Goal: Task Accomplishment & Management: Complete application form

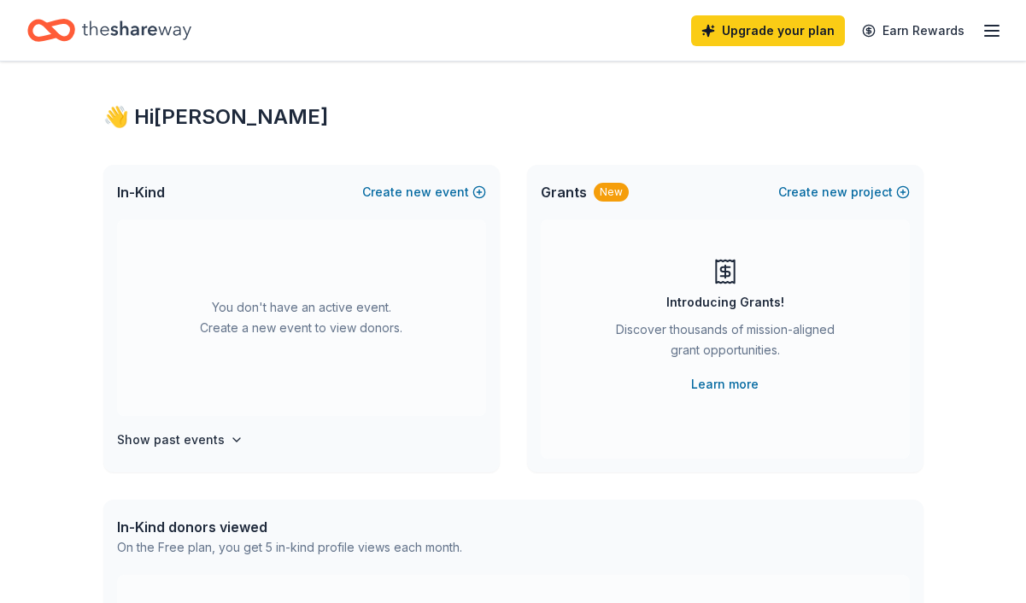
scroll to position [17, 0]
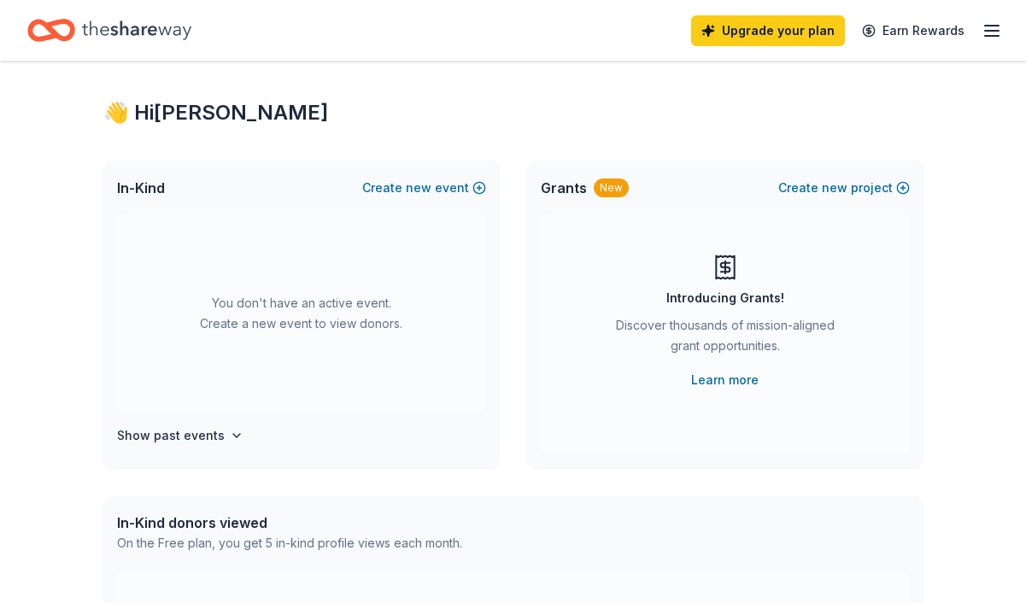
click at [997, 36] on line "button" at bounding box center [992, 36] width 14 height 0
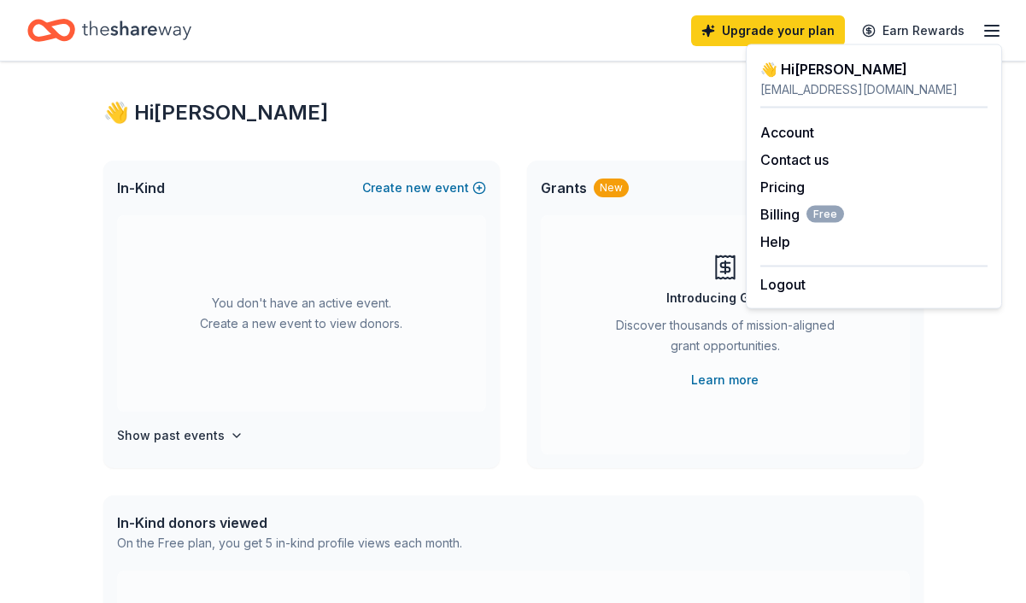
click at [57, 25] on icon "Home" at bounding box center [51, 30] width 48 height 40
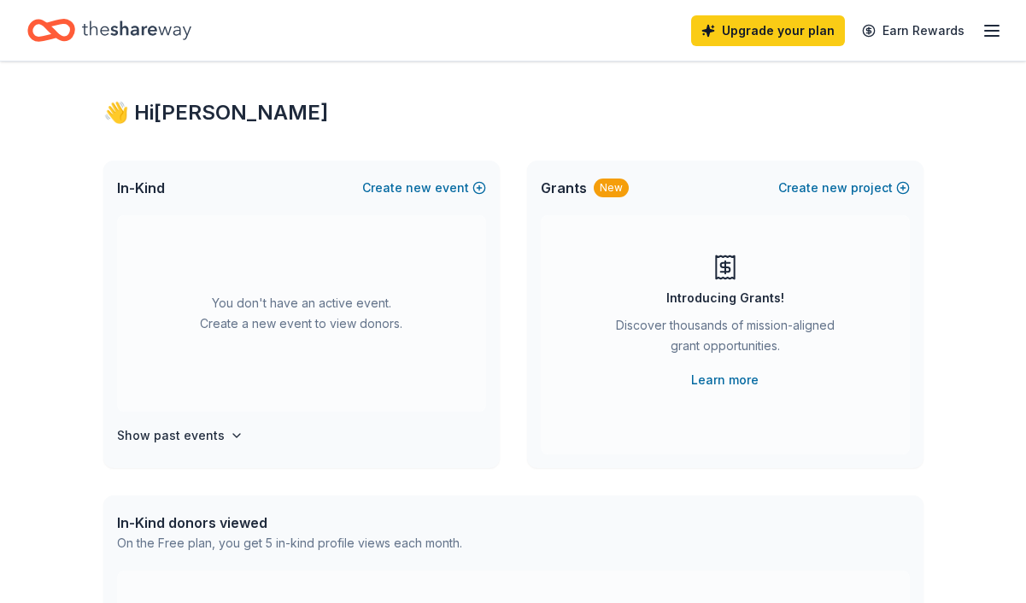
click at [57, 25] on icon "Home" at bounding box center [51, 30] width 48 height 40
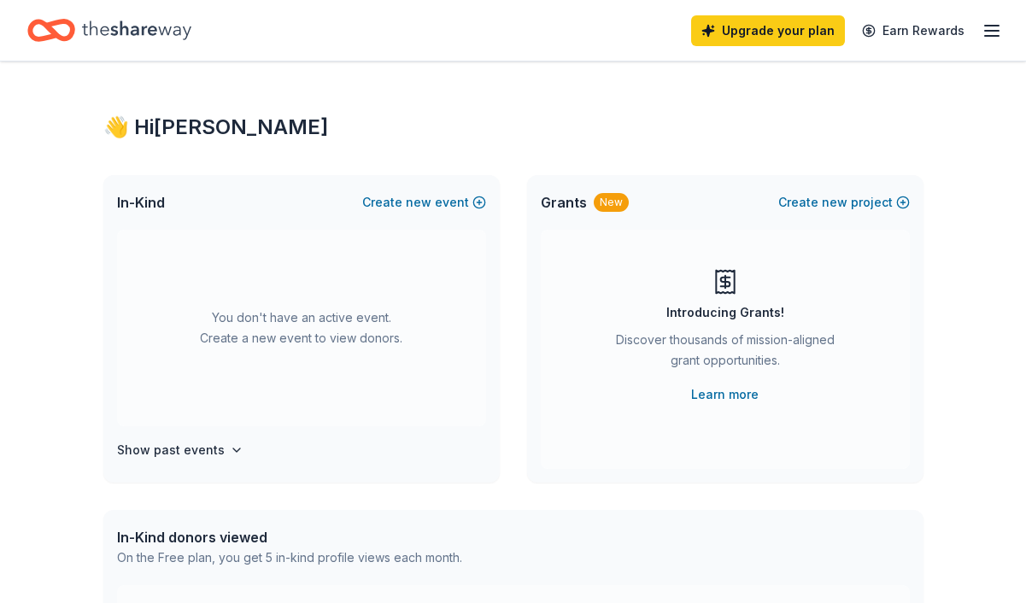
scroll to position [0, 0]
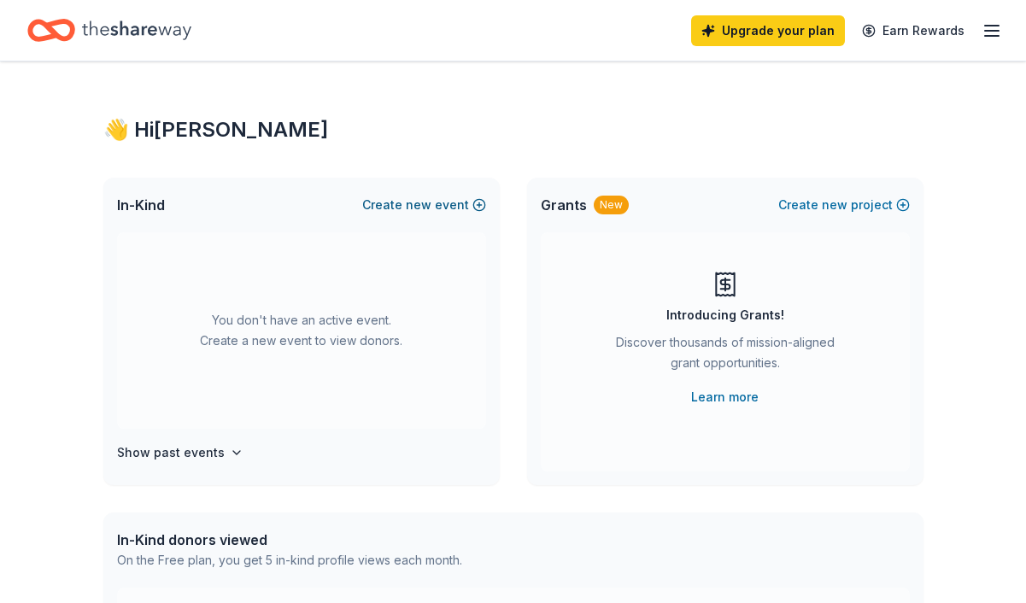
click at [422, 208] on span "new" at bounding box center [419, 205] width 26 height 20
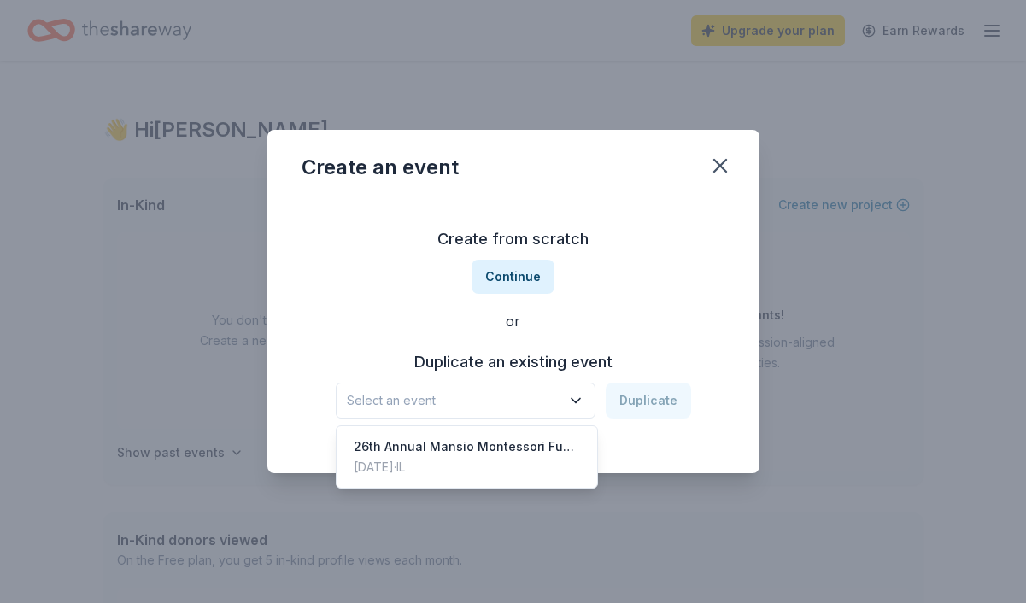
click at [469, 404] on span "Select an event" at bounding box center [454, 400] width 214 height 20
click at [468, 448] on div "26th Annual Mansio Montessori Fundraiser" at bounding box center [467, 446] width 227 height 20
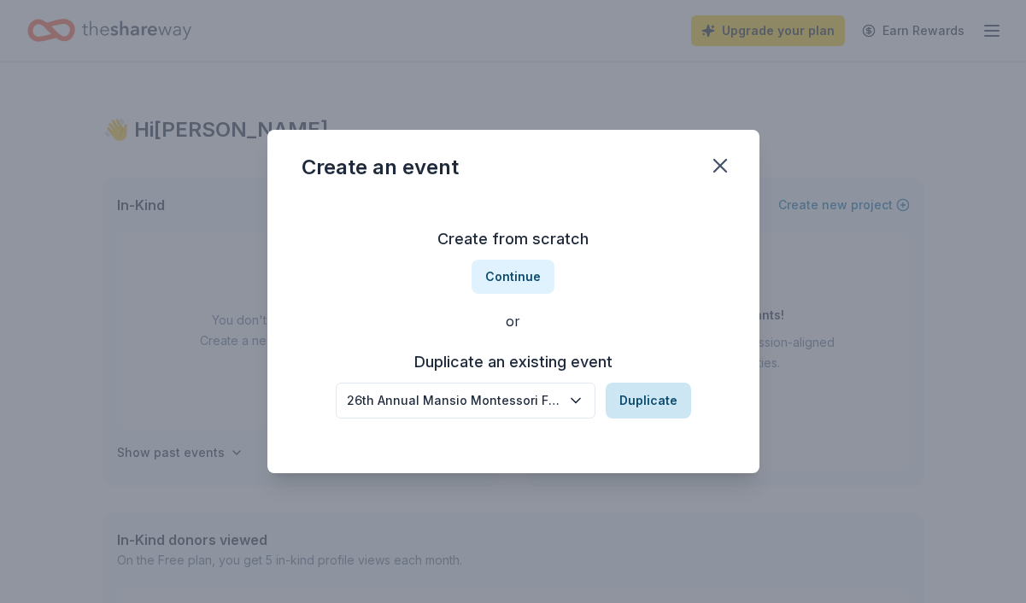
click at [641, 396] on button "Duplicate" at bounding box center [648, 401] width 85 height 36
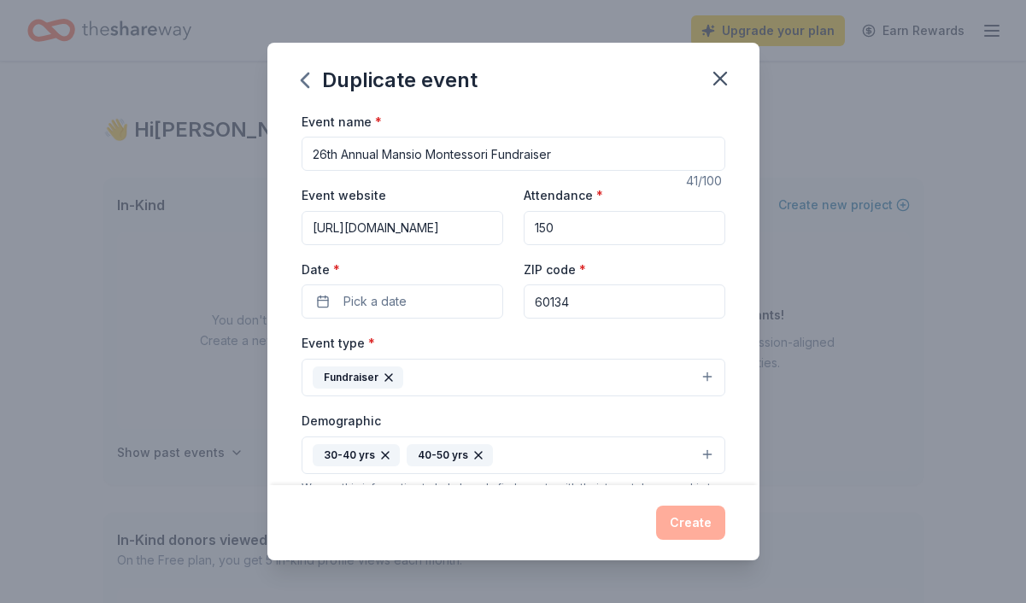
click at [326, 160] on input "26th Annual Mansio Montessori Fundraiser" at bounding box center [514, 154] width 424 height 34
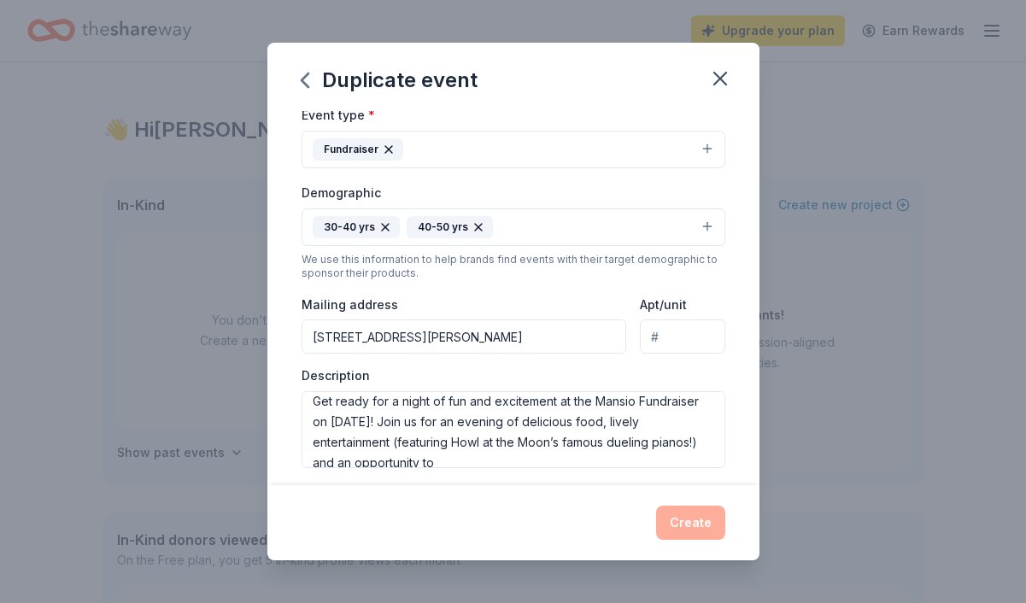
scroll to position [65, 0]
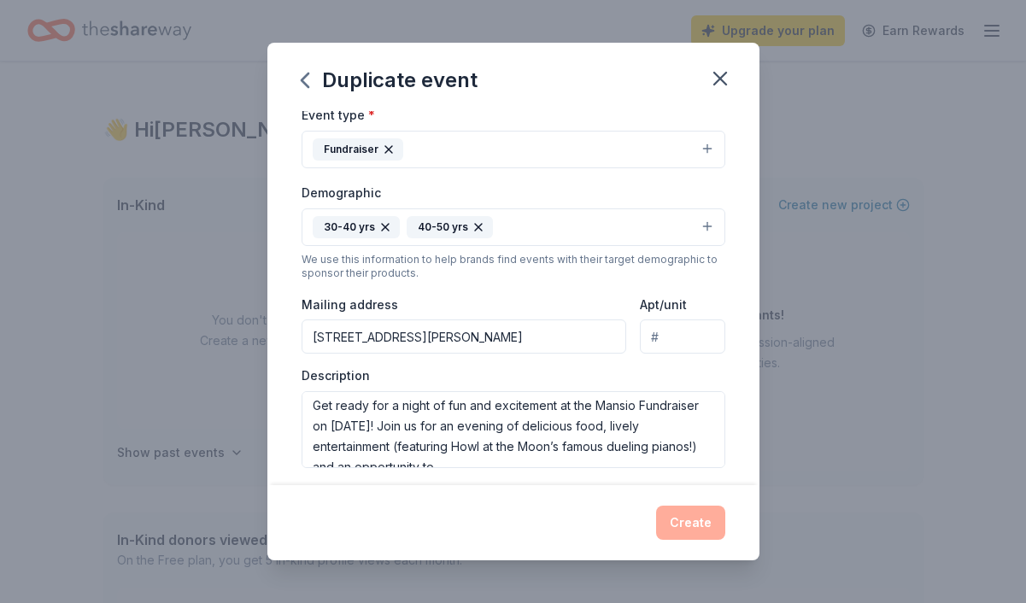
type input "27th Annual Mansio Montessori Fundraiser"
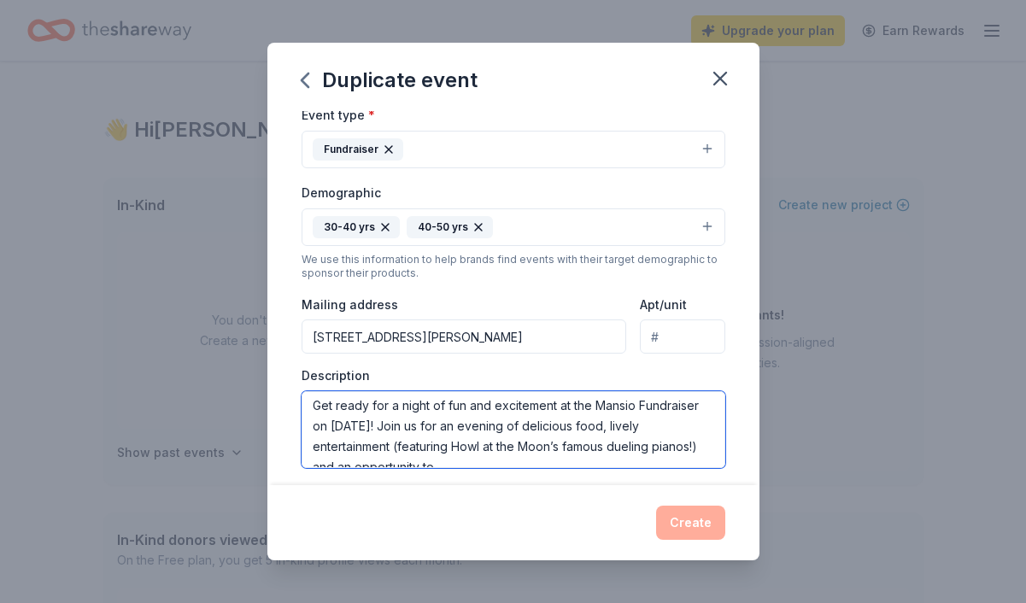
click at [378, 425] on textarea "This fundraiser is to raise money for new materials and playground equipment fo…" at bounding box center [514, 429] width 424 height 77
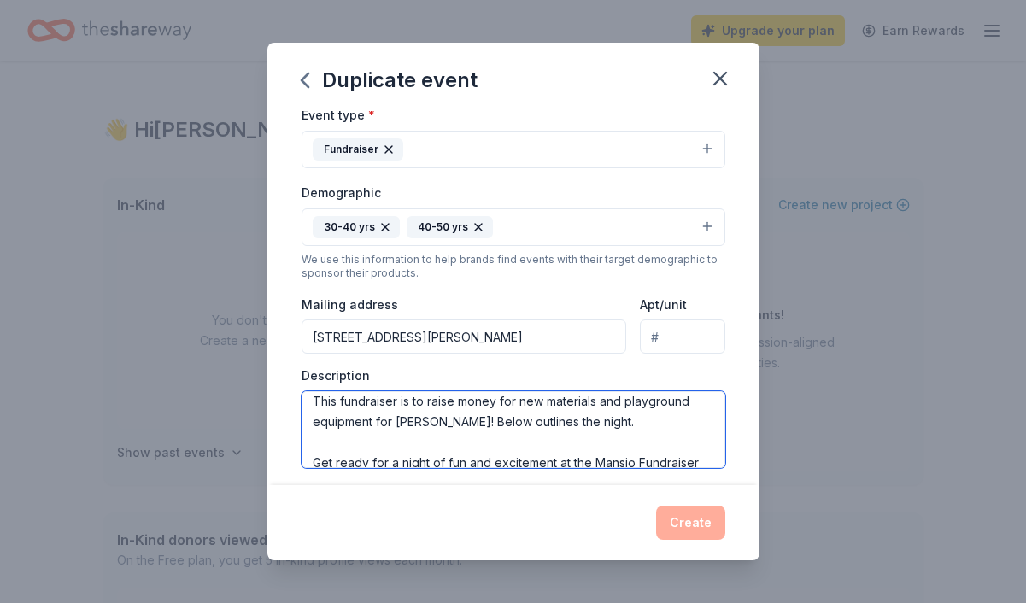
scroll to position [0, 0]
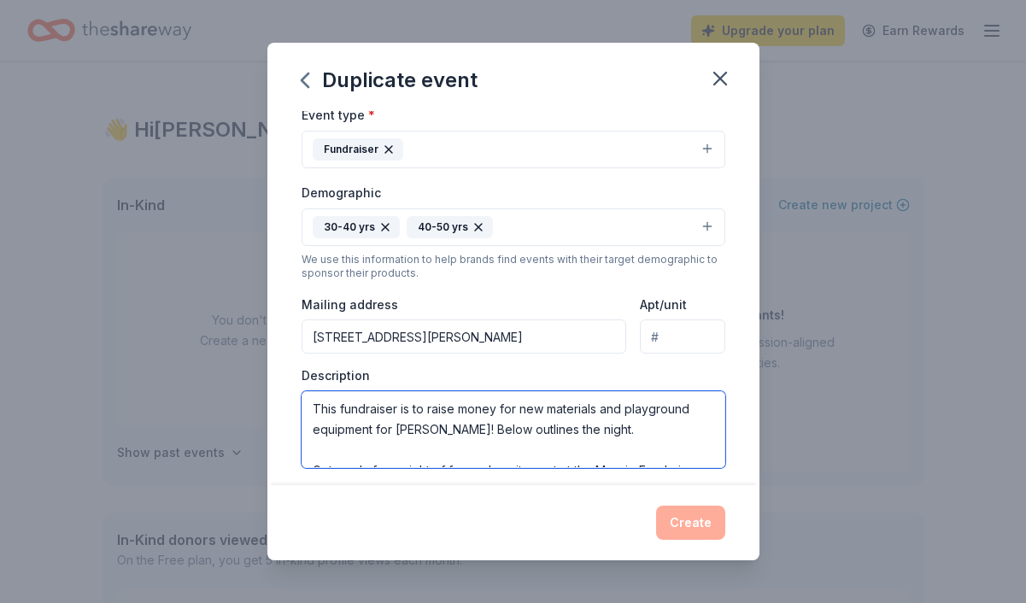
drag, startPoint x: 375, startPoint y: 427, endPoint x: 501, endPoint y: 407, distance: 128.1
click at [501, 407] on textarea "This fundraiser is to raise money for new materials and playground equipment fo…" at bounding box center [514, 429] width 424 height 77
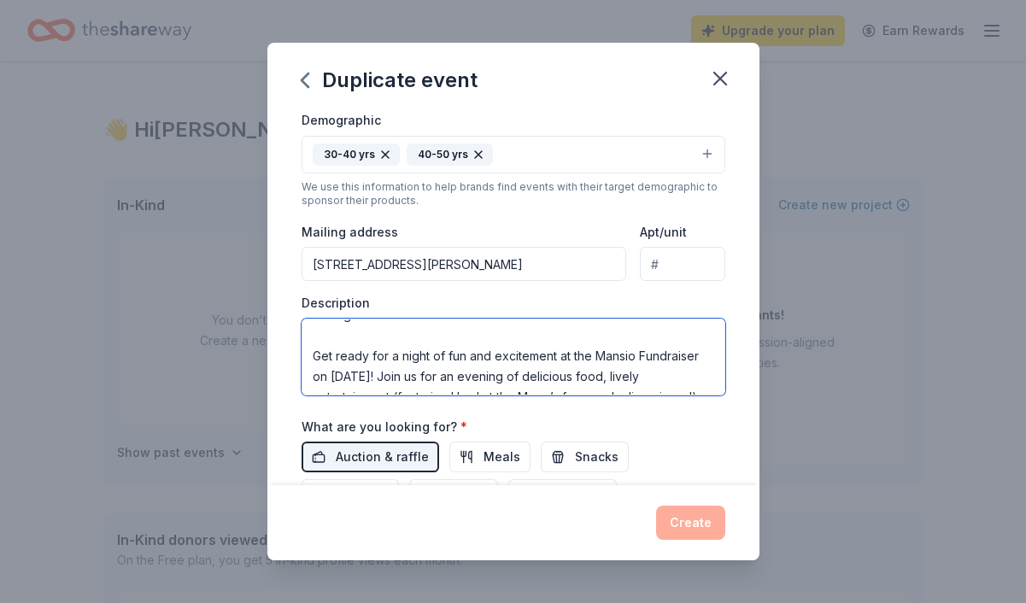
scroll to position [82, 0]
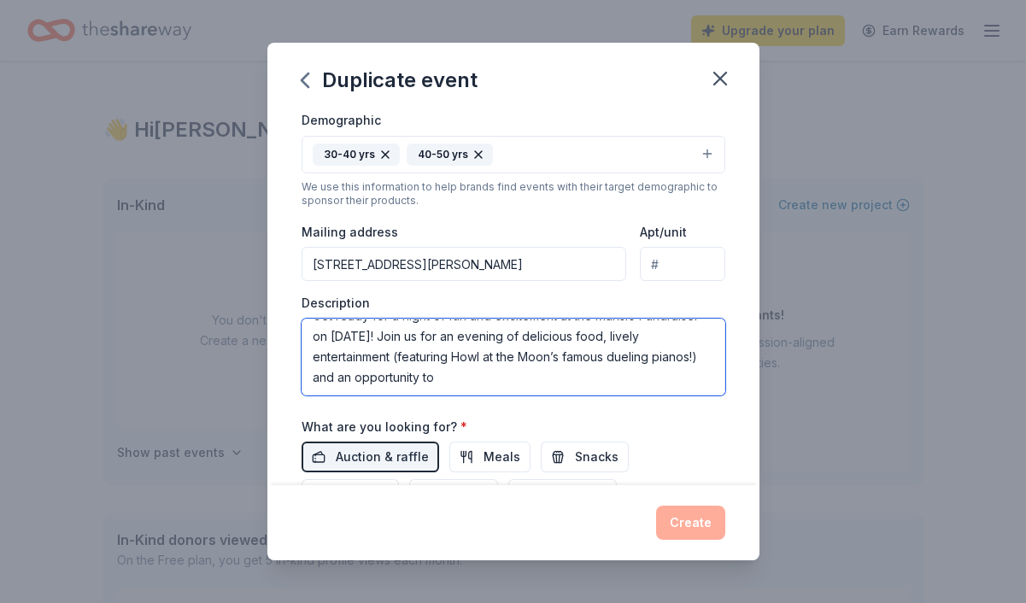
drag, startPoint x: 468, startPoint y: 384, endPoint x: 389, endPoint y: 345, distance: 88.6
click at [389, 345] on textarea "This fundraiser is to raise money for Mansio Montessori! Below outlines the nig…" at bounding box center [514, 357] width 424 height 77
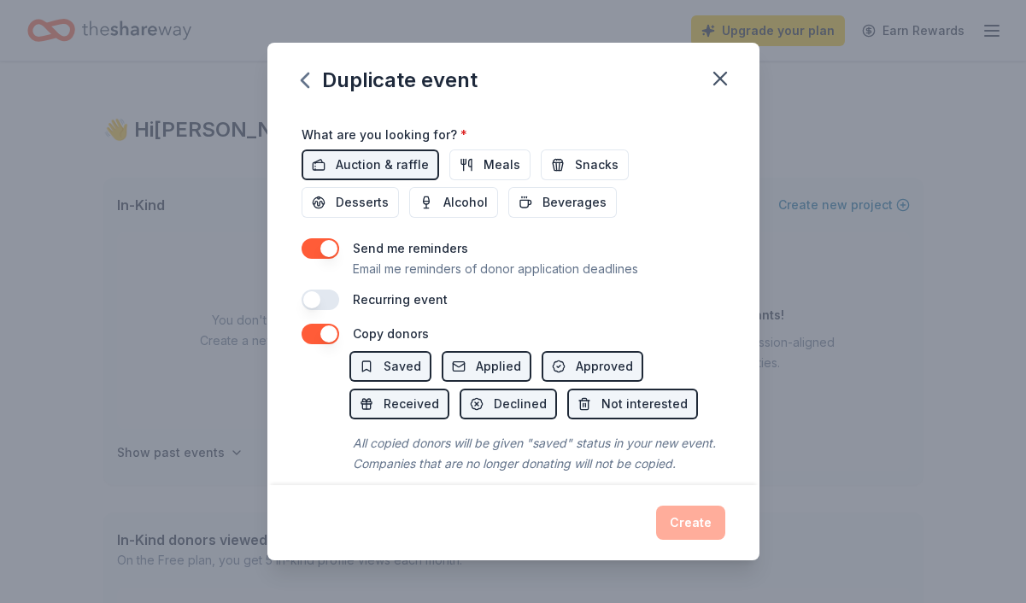
scroll to position [612, 0]
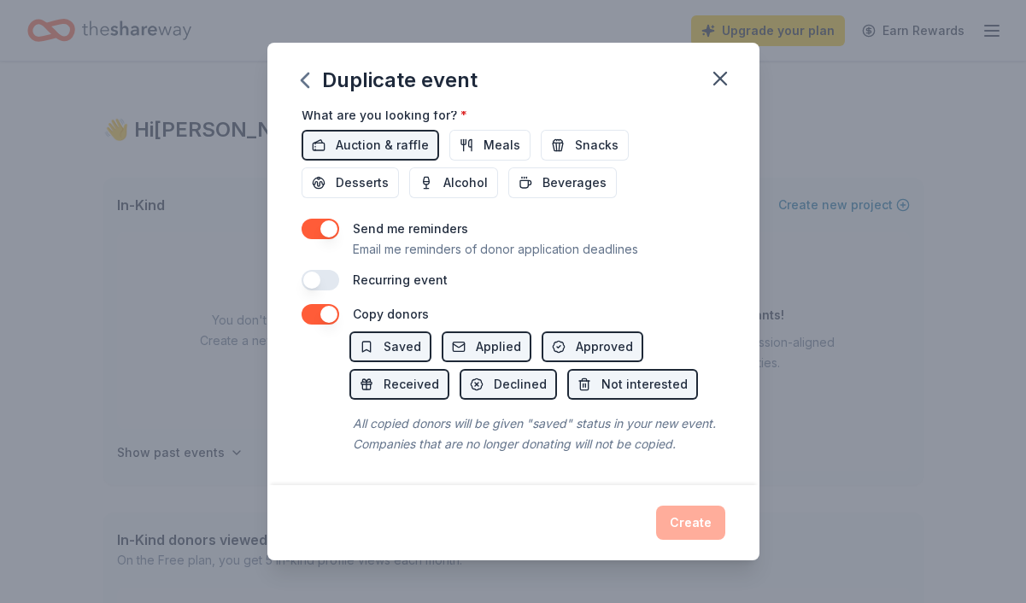
type textarea "This fundraiser is to raise money for [PERSON_NAME]! Below outlines the night. …"
click at [687, 522] on div "Create" at bounding box center [514, 523] width 424 height 34
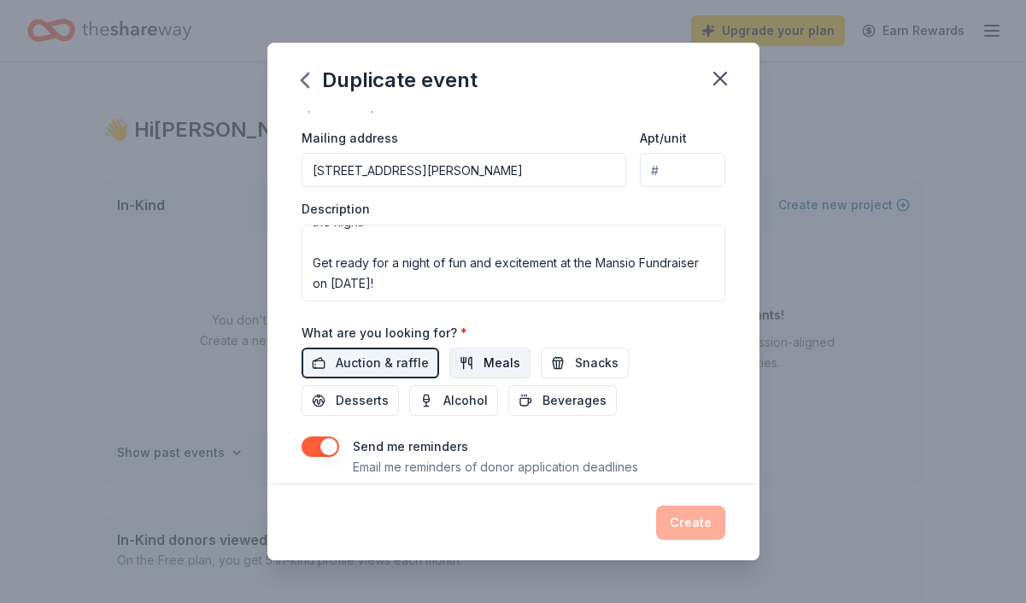
scroll to position [387, 0]
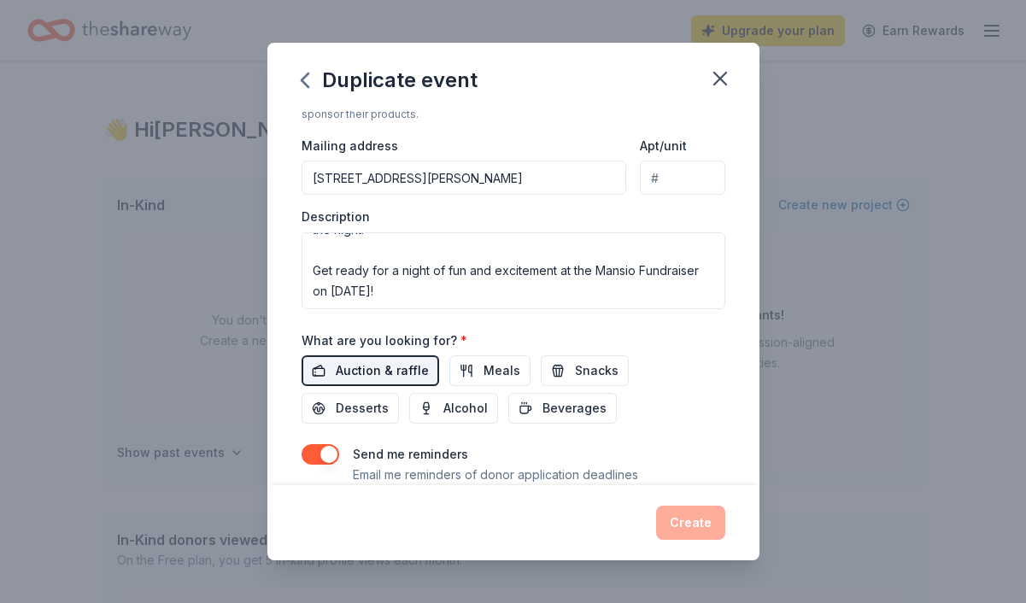
click at [389, 366] on span "Auction & raffle" at bounding box center [382, 370] width 93 height 20
click at [394, 369] on span "Auction & raffle" at bounding box center [382, 370] width 93 height 20
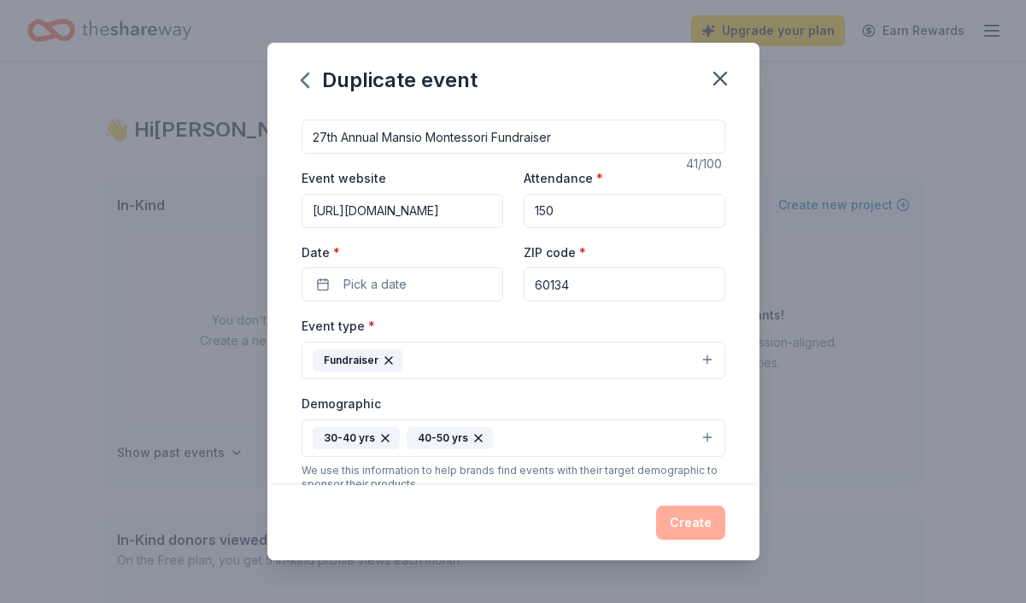
scroll to position [0, 0]
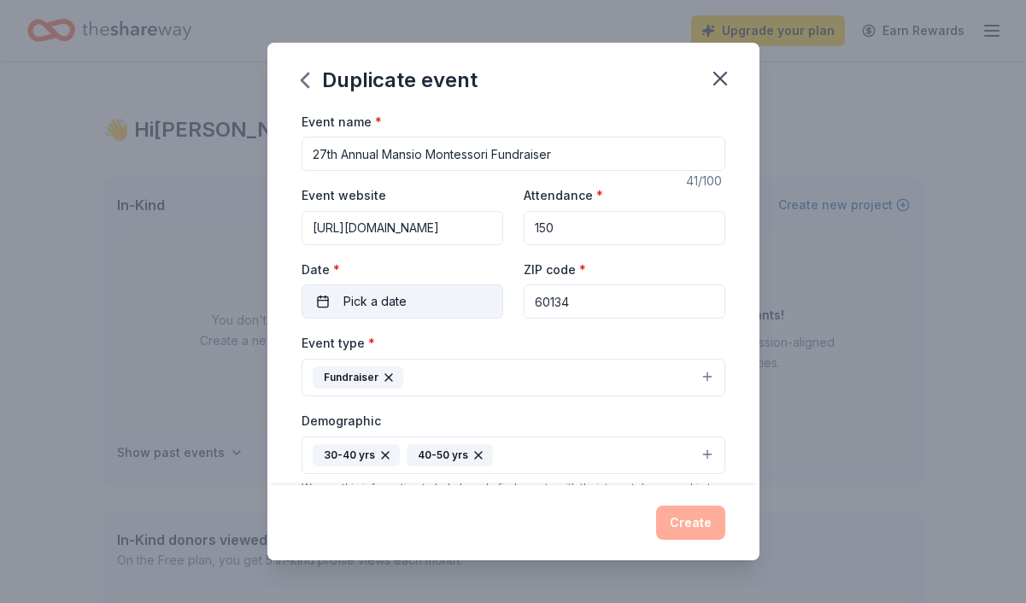
click at [409, 296] on button "Pick a date" at bounding box center [403, 301] width 202 height 34
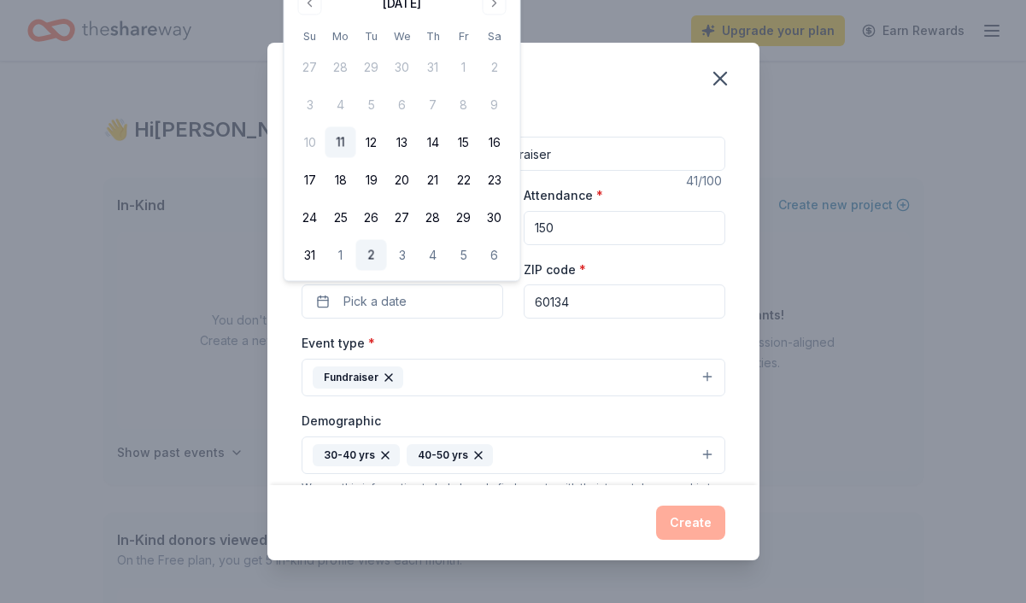
click at [368, 261] on button "2" at bounding box center [371, 255] width 31 height 31
click at [495, 4] on button "Go to next month" at bounding box center [495, 3] width 24 height 24
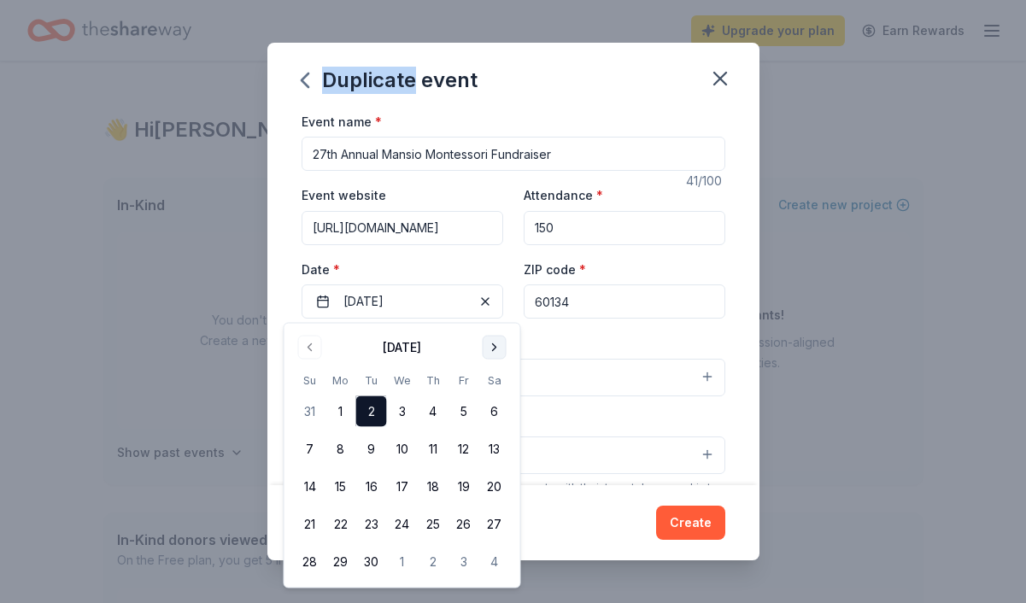
click at [495, 4] on div "Duplicate event Event name * 27th Annual Mansio Montessori Fundraiser 41 /100 E…" at bounding box center [513, 301] width 1026 height 603
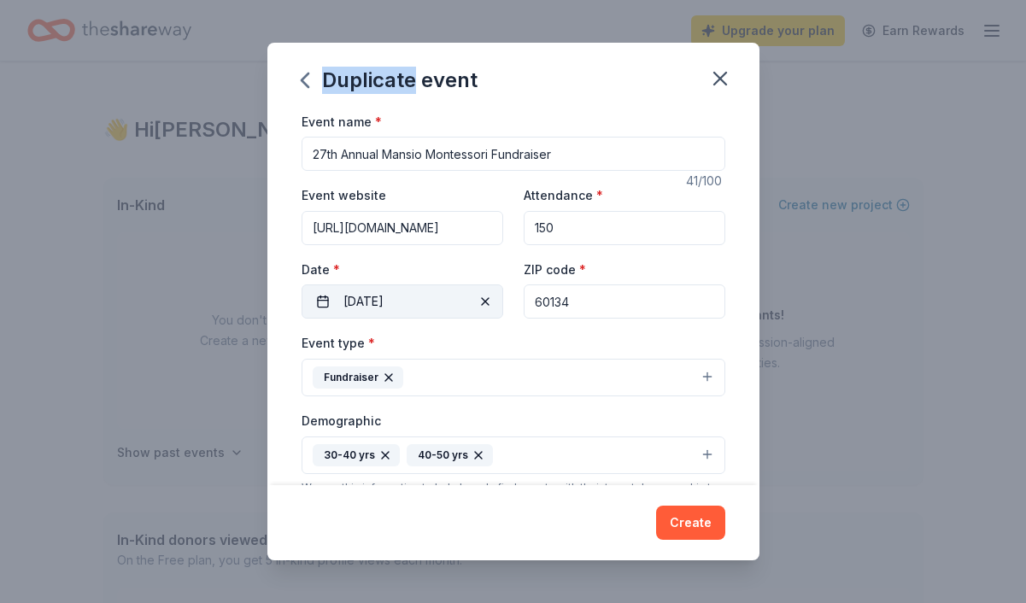
click at [356, 299] on button "09/02/2025" at bounding box center [403, 301] width 202 height 34
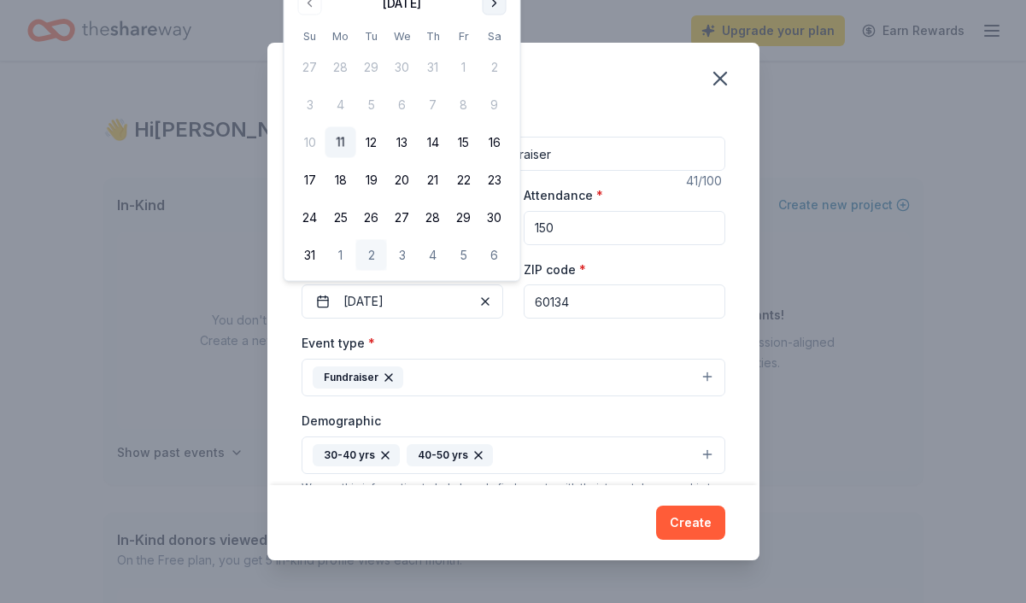
click at [496, 0] on button "Go to next month" at bounding box center [495, 3] width 24 height 24
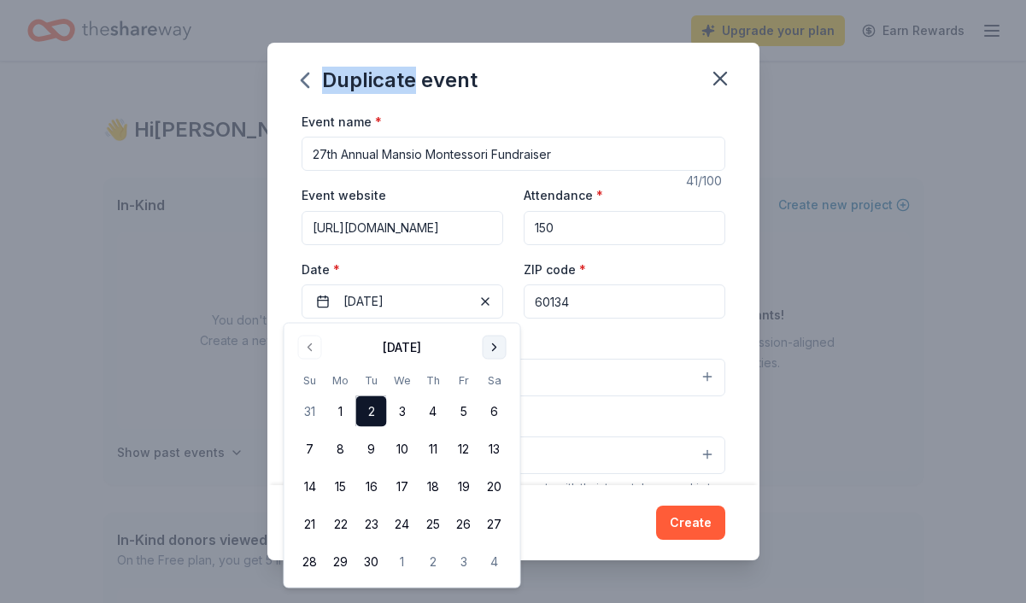
click at [494, 348] on button "Go to next month" at bounding box center [495, 348] width 24 height 24
click at [494, 348] on div "Event type * Fundraiser" at bounding box center [514, 364] width 424 height 64
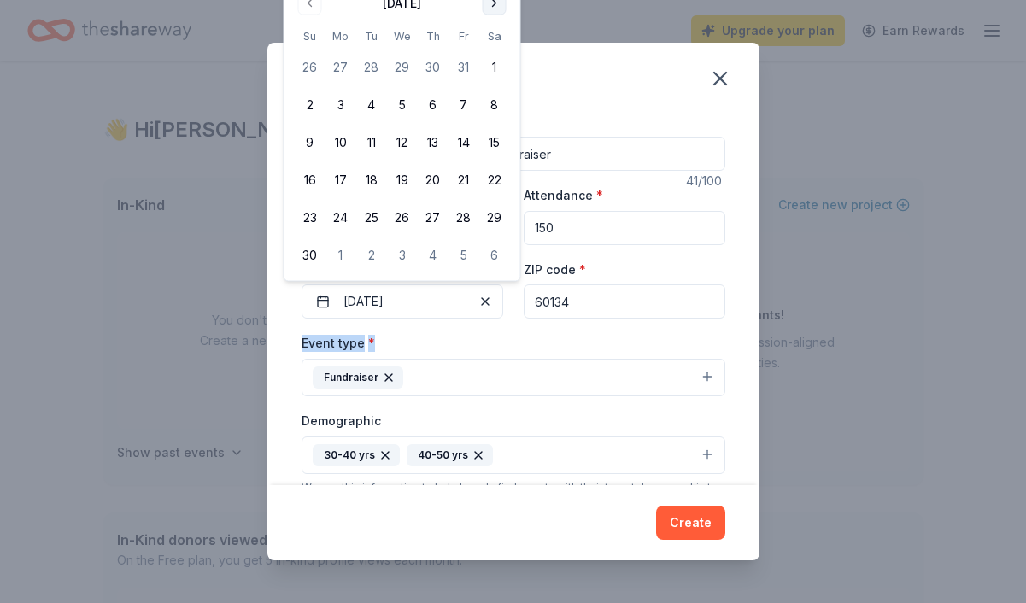
click at [494, 348] on div "Event type * Fundraiser" at bounding box center [514, 364] width 424 height 64
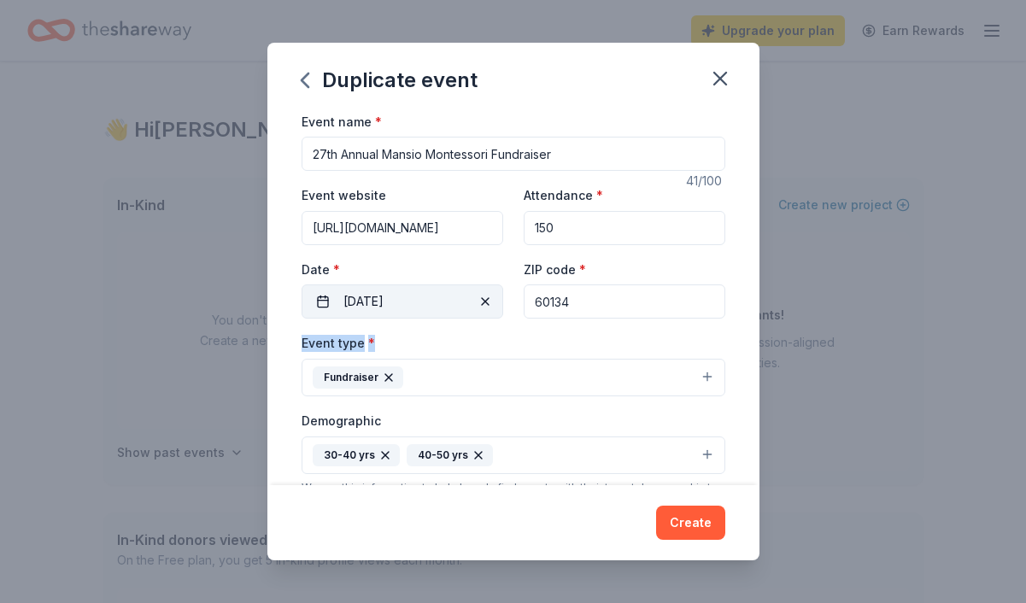
click at [372, 294] on button "09/02/2025" at bounding box center [403, 301] width 202 height 34
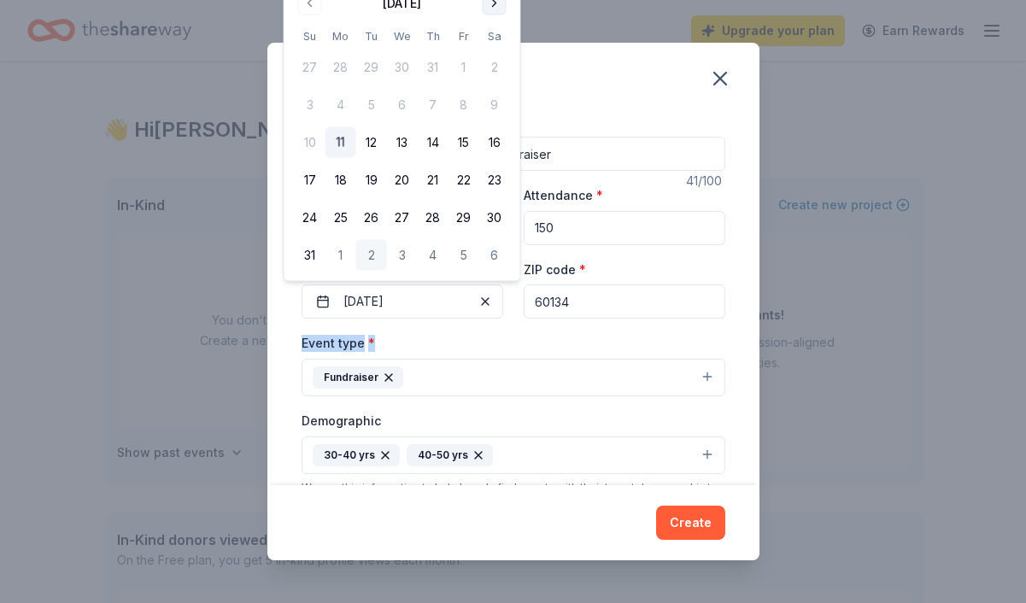
click at [492, 1] on button "Go to next month" at bounding box center [495, 3] width 24 height 24
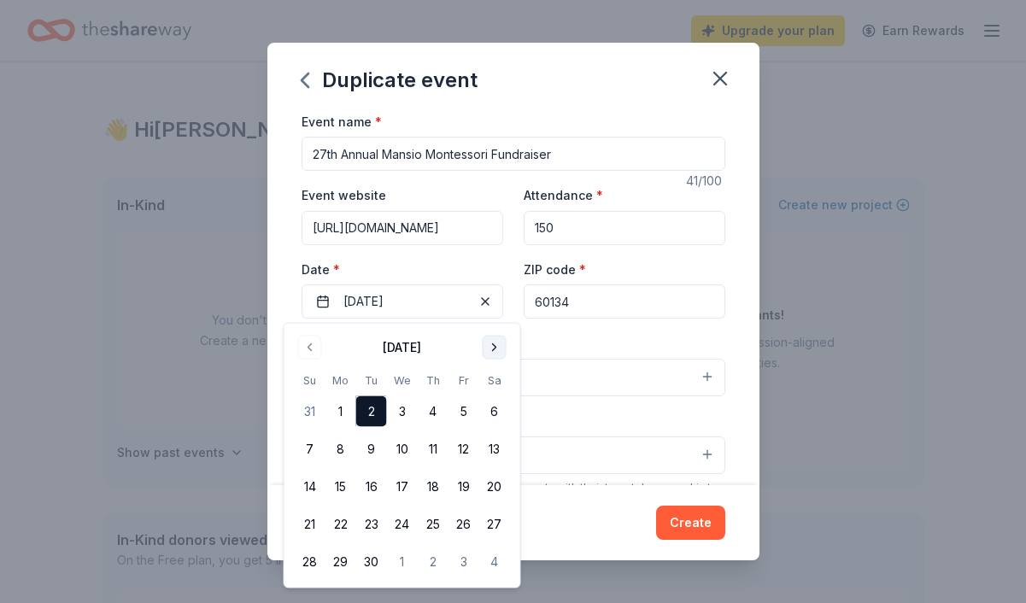
click at [494, 351] on button "Go to next month" at bounding box center [495, 348] width 24 height 24
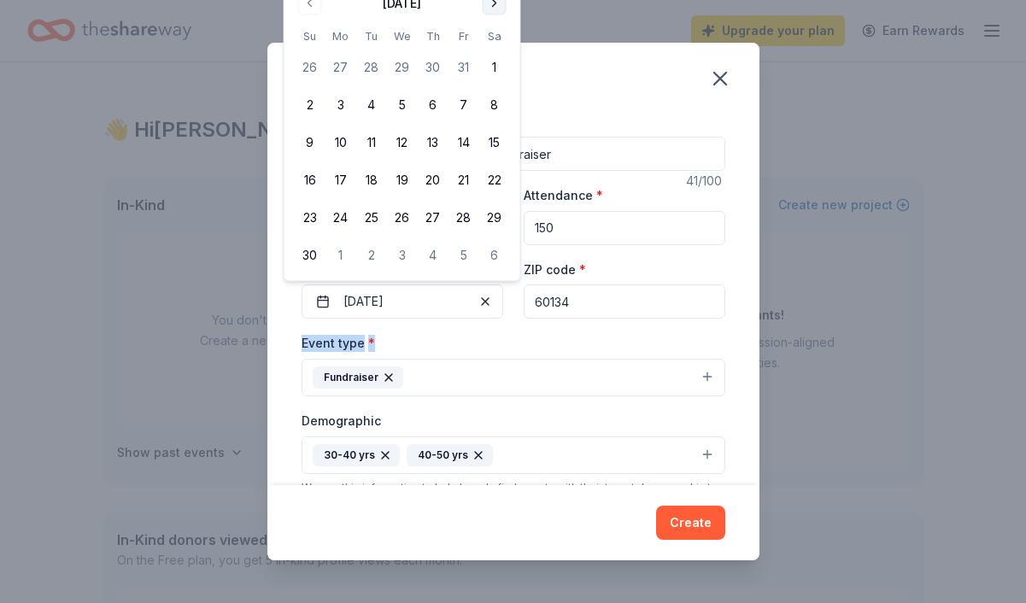
click at [493, 7] on button "Go to next month" at bounding box center [495, 3] width 24 height 24
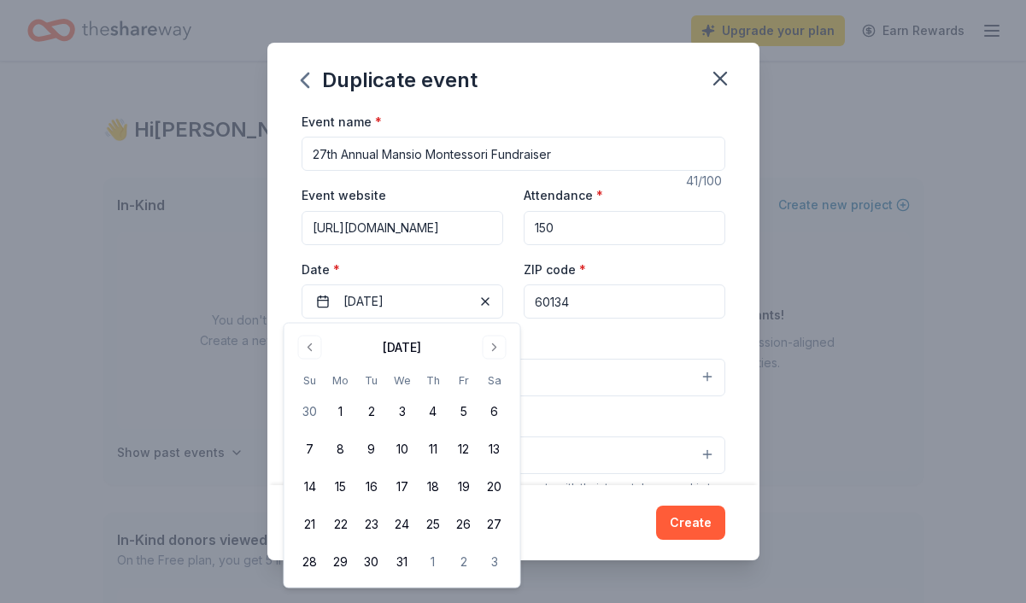
click at [496, 334] on div "December 2025" at bounding box center [402, 346] width 215 height 24
click at [494, 344] on button "Go to next month" at bounding box center [495, 348] width 24 height 24
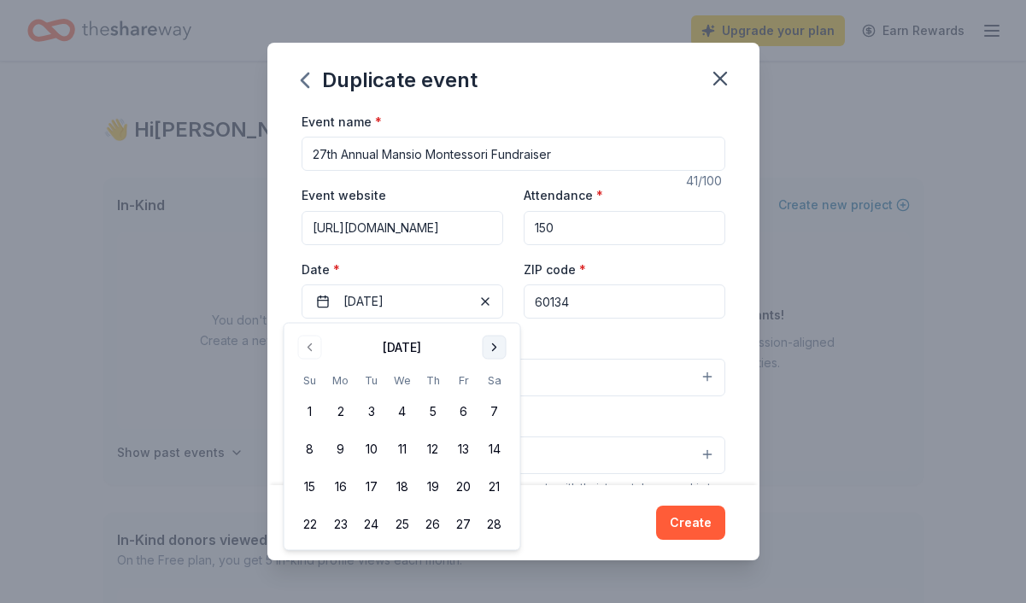
click at [494, 344] on button "Go to next month" at bounding box center [495, 348] width 24 height 24
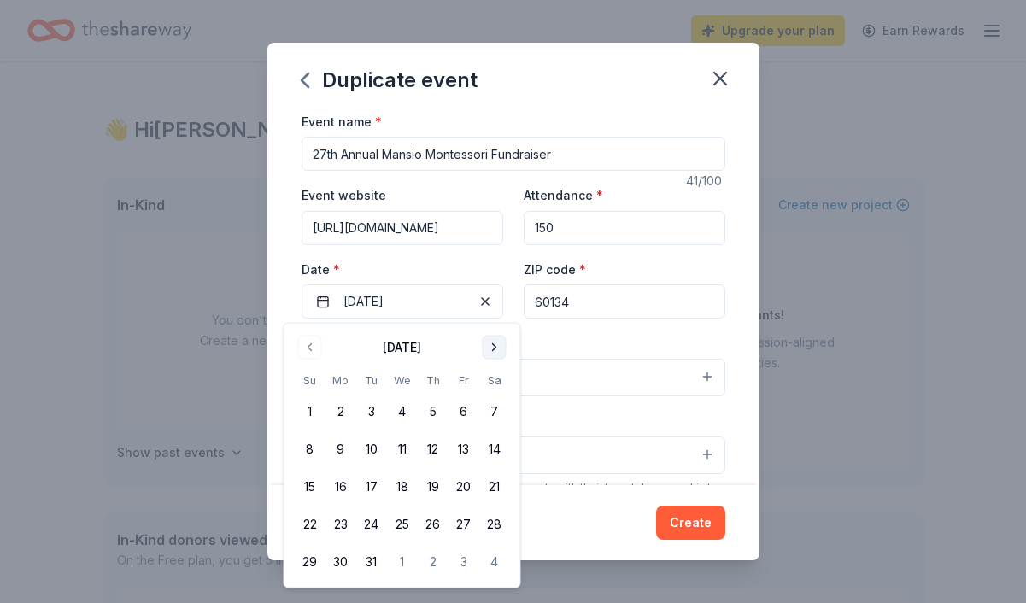
click at [494, 344] on button "Go to next month" at bounding box center [495, 348] width 24 height 24
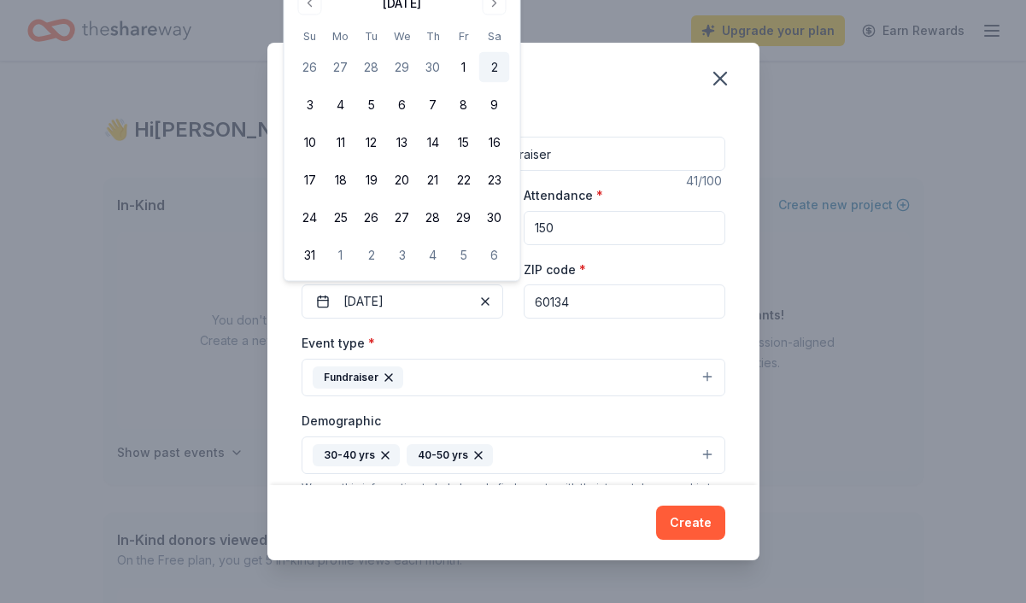
click at [490, 57] on button "2" at bounding box center [494, 67] width 31 height 31
click at [683, 529] on button "Create" at bounding box center [690, 523] width 69 height 34
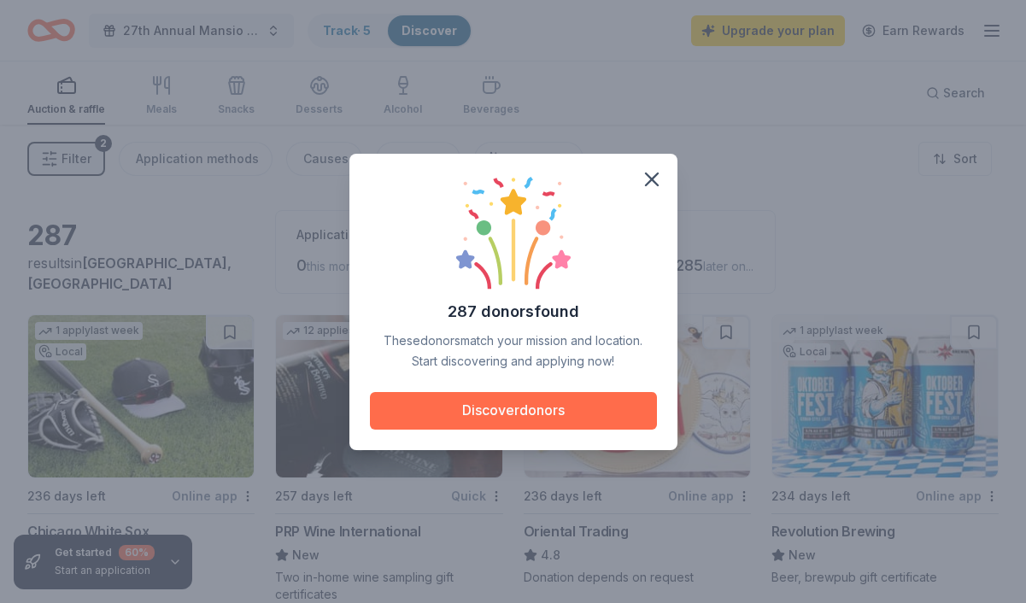
click at [587, 412] on button "Discover donors" at bounding box center [513, 411] width 287 height 38
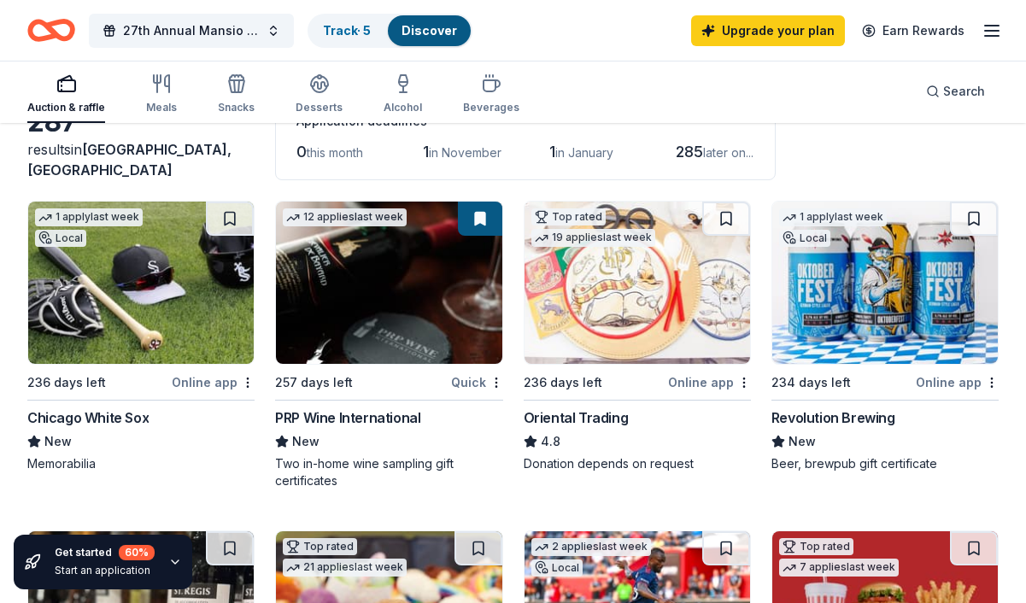
scroll to position [114, 0]
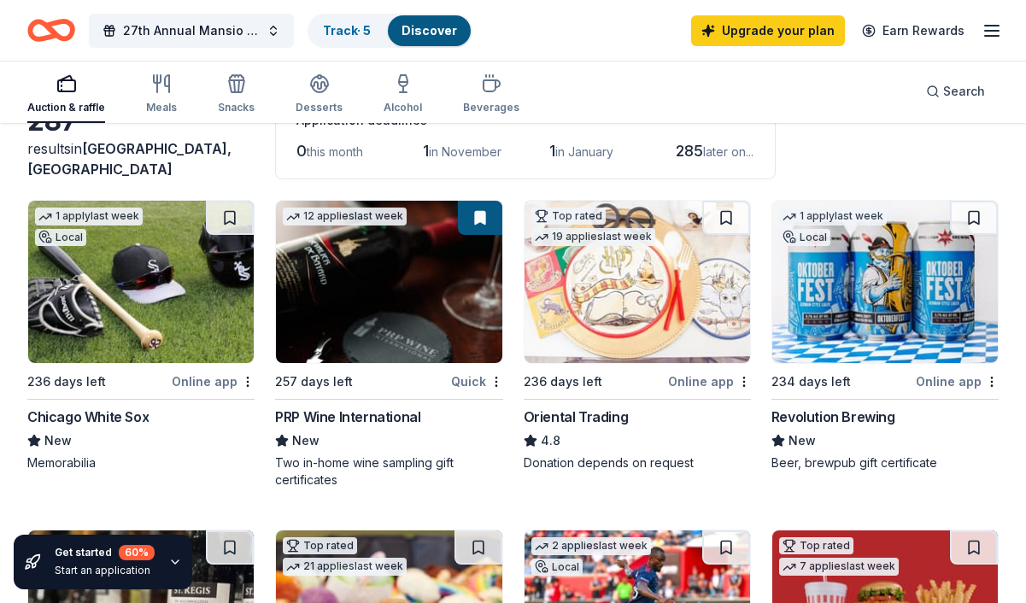
click at [130, 332] on img at bounding box center [140, 282] width 225 height 162
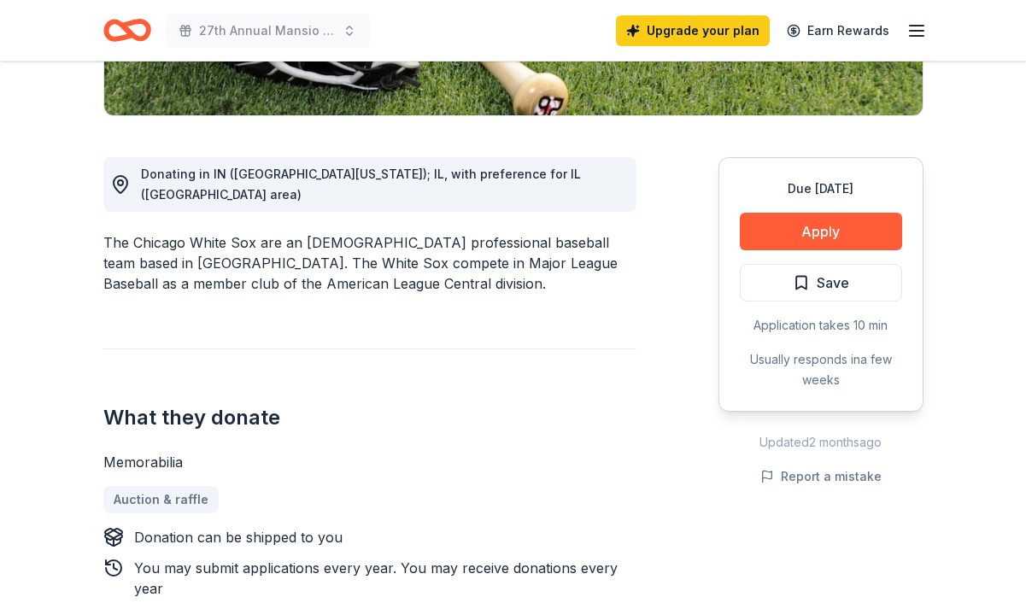
scroll to position [405, 0]
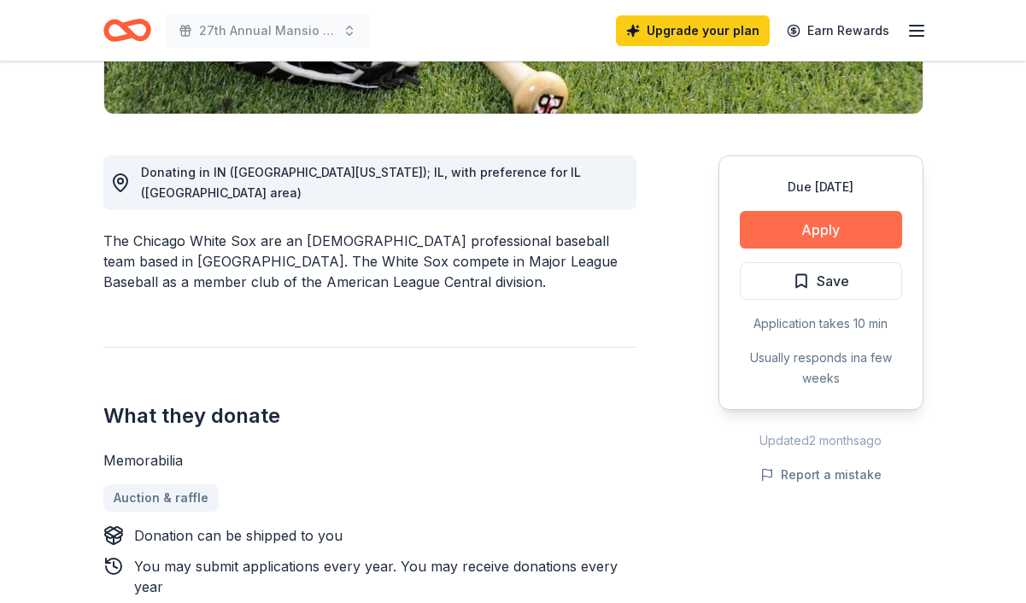
click at [840, 225] on button "Apply" at bounding box center [821, 230] width 162 height 38
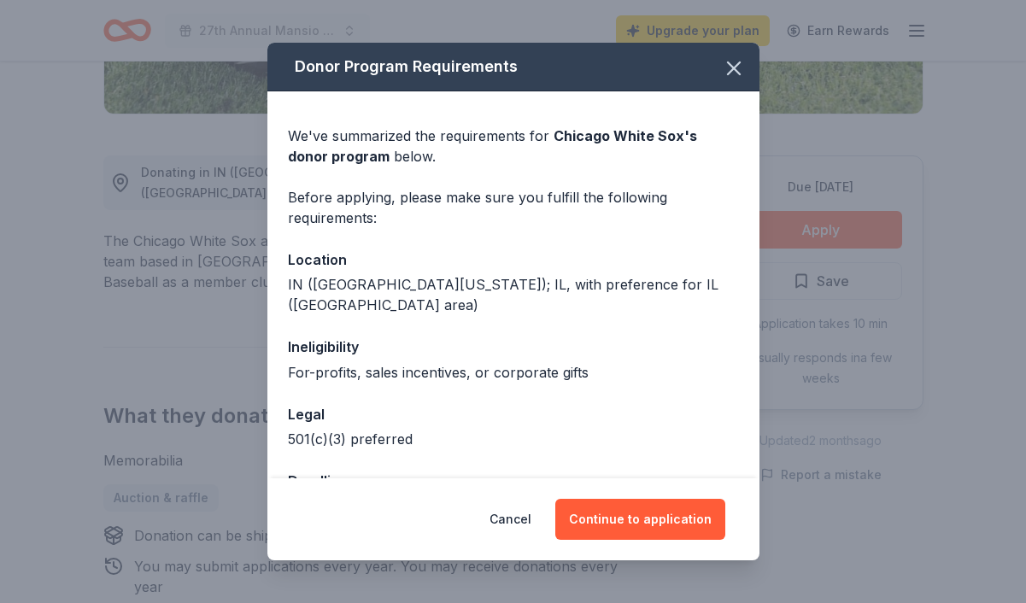
scroll to position [61, 0]
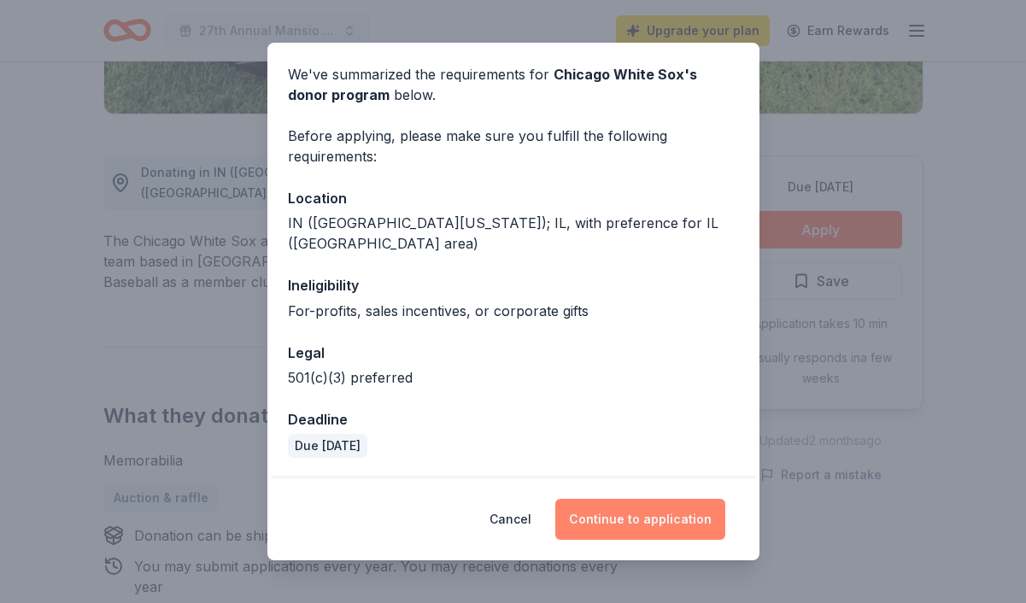
click at [610, 521] on button "Continue to application" at bounding box center [640, 519] width 170 height 41
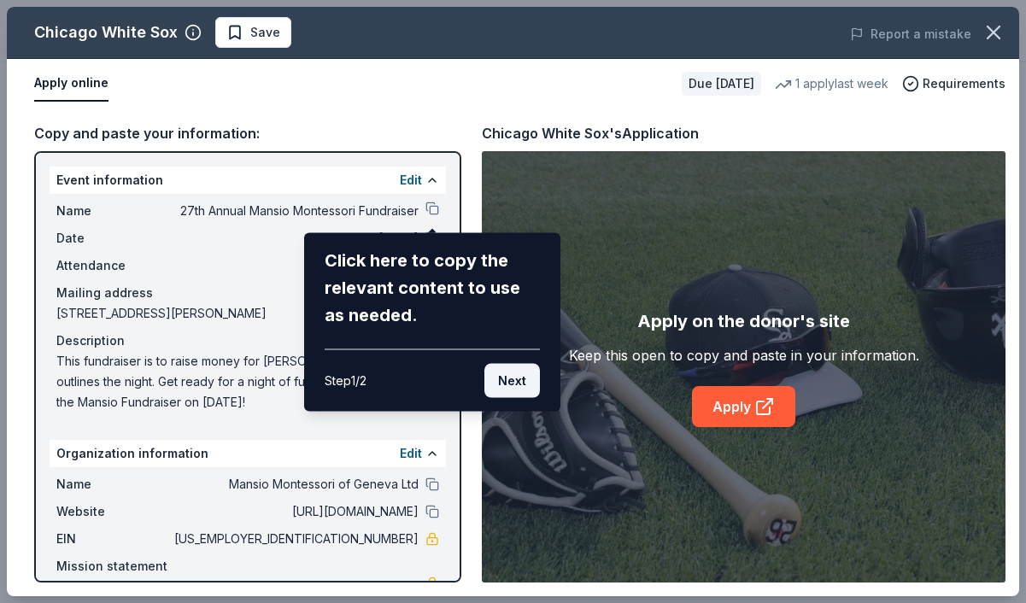
click at [518, 383] on button "Next" at bounding box center [512, 381] width 56 height 34
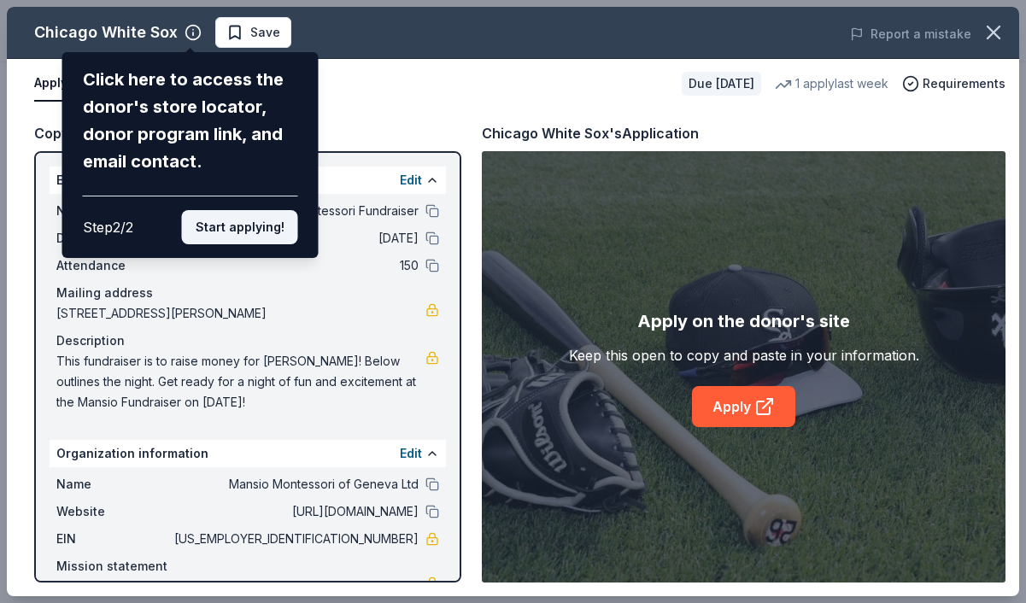
click at [235, 220] on button "Start applying!" at bounding box center [240, 227] width 116 height 34
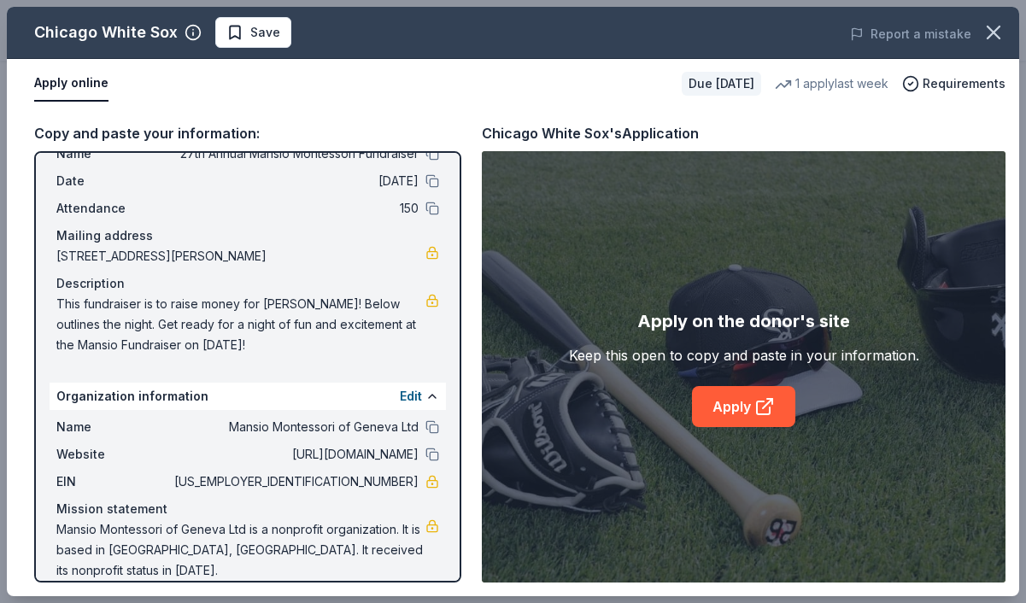
scroll to position [0, 0]
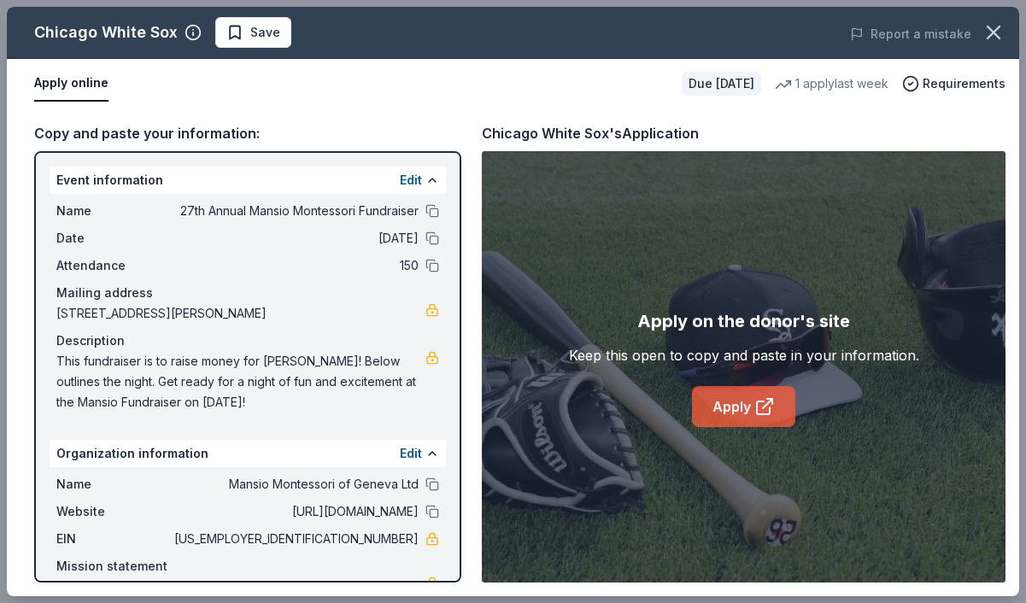
click at [716, 404] on link "Apply" at bounding box center [743, 406] width 103 height 41
